Goal: Information Seeking & Learning: Learn about a topic

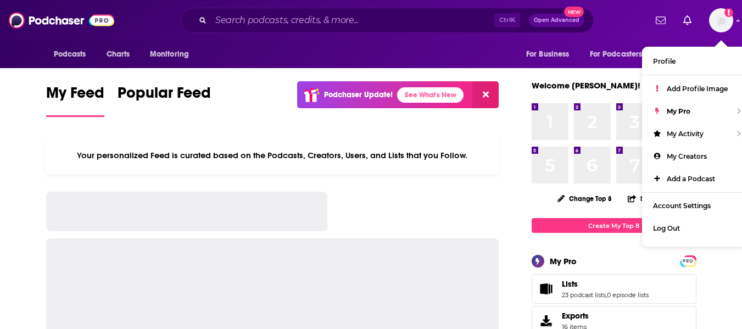
drag, startPoint x: 0, startPoint y: 0, endPoint x: 290, endPoint y: 16, distance: 290.3
click at [291, 10] on div "Ctrl K Open Advanced New" at bounding box center [387, 20] width 413 height 25
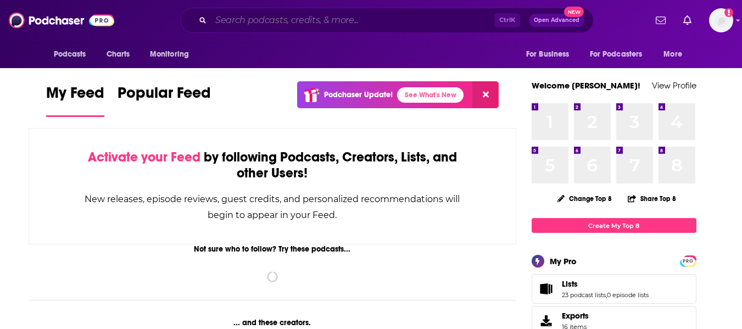
click at [290, 16] on input "Search podcasts, credits, & more..." at bounding box center [352, 21] width 283 height 18
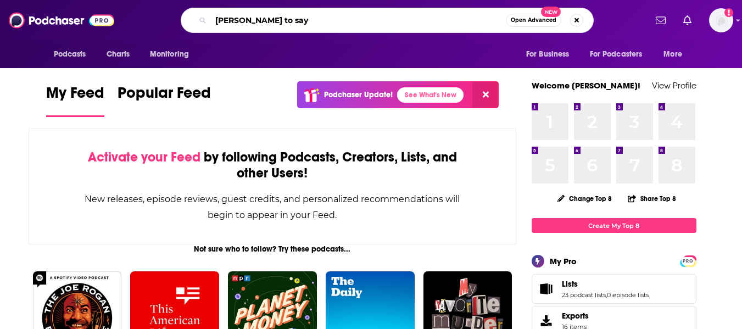
type input "[PERSON_NAME] to say"
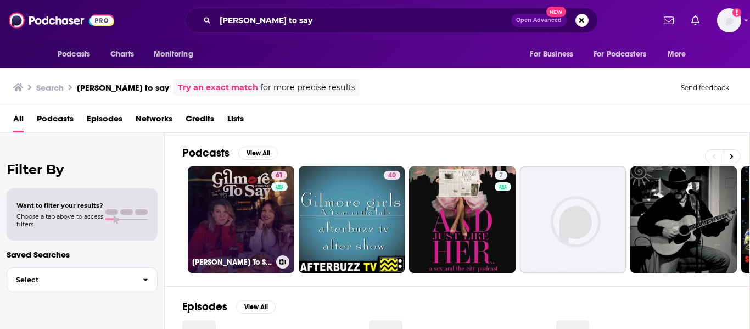
click at [247, 205] on link "61 [PERSON_NAME] To Say: A [PERSON_NAME] Podcast" at bounding box center [241, 219] width 106 height 106
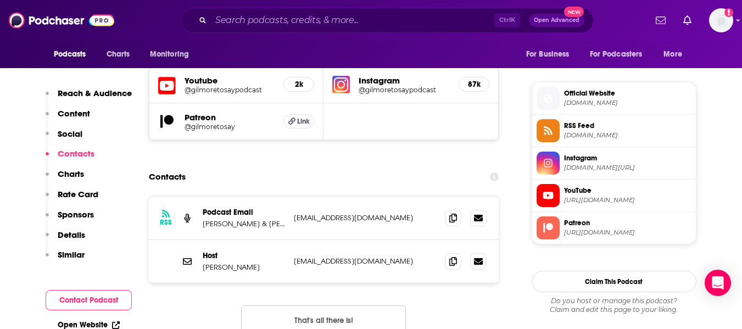
scroll to position [988, 0]
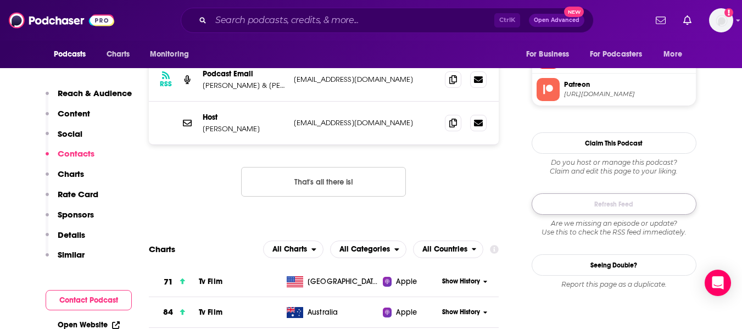
click at [616, 206] on button "Refresh Feed" at bounding box center [613, 203] width 165 height 21
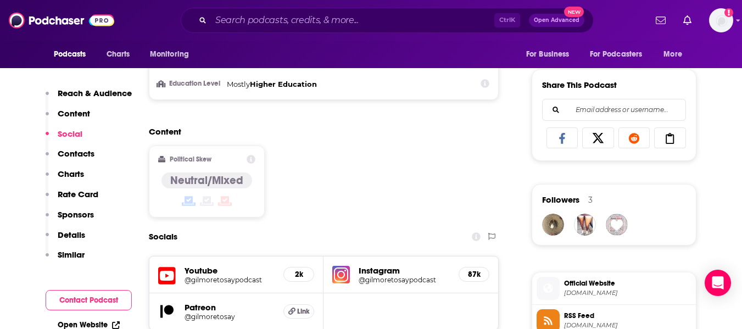
scroll to position [659, 0]
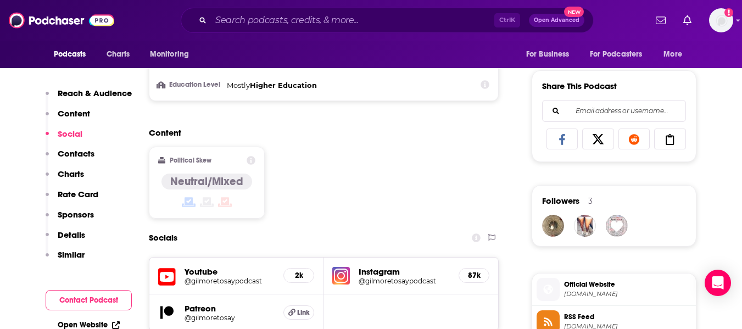
click at [383, 282] on h5 "@gilmoretosaypodcast" at bounding box center [403, 281] width 91 height 8
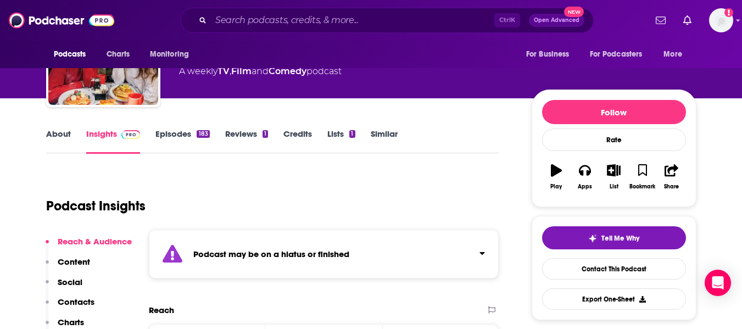
scroll to position [55, 0]
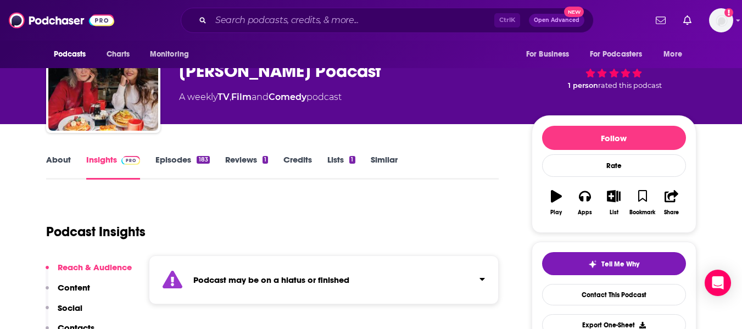
click at [68, 162] on link "About" at bounding box center [58, 166] width 25 height 25
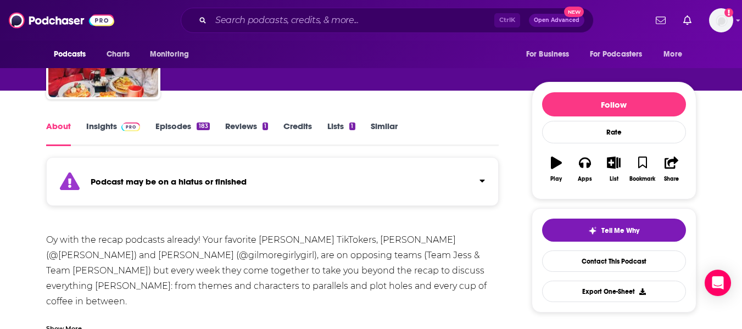
scroll to position [110, 0]
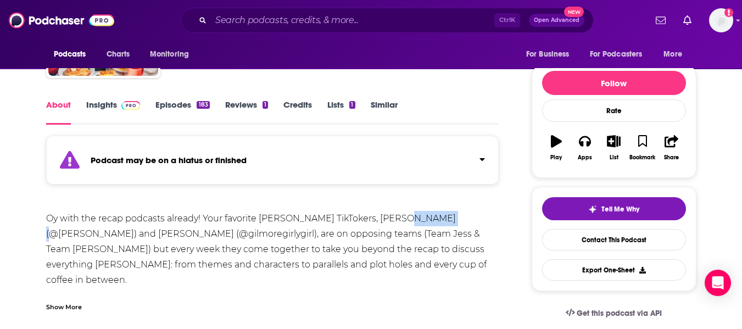
drag, startPoint x: 427, startPoint y: 217, endPoint x: 388, endPoint y: 218, distance: 39.5
copy div "@tarallew"
